Goal: Find specific page/section: Find specific page/section

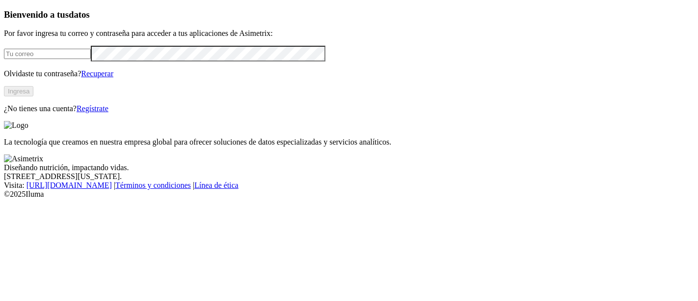
type input "[EMAIL_ADDRESS][PERSON_NAME][DOMAIN_NAME]"
click at [33, 96] on button "Ingresa" at bounding box center [18, 91] width 29 height 10
